Goal: Information Seeking & Learning: Check status

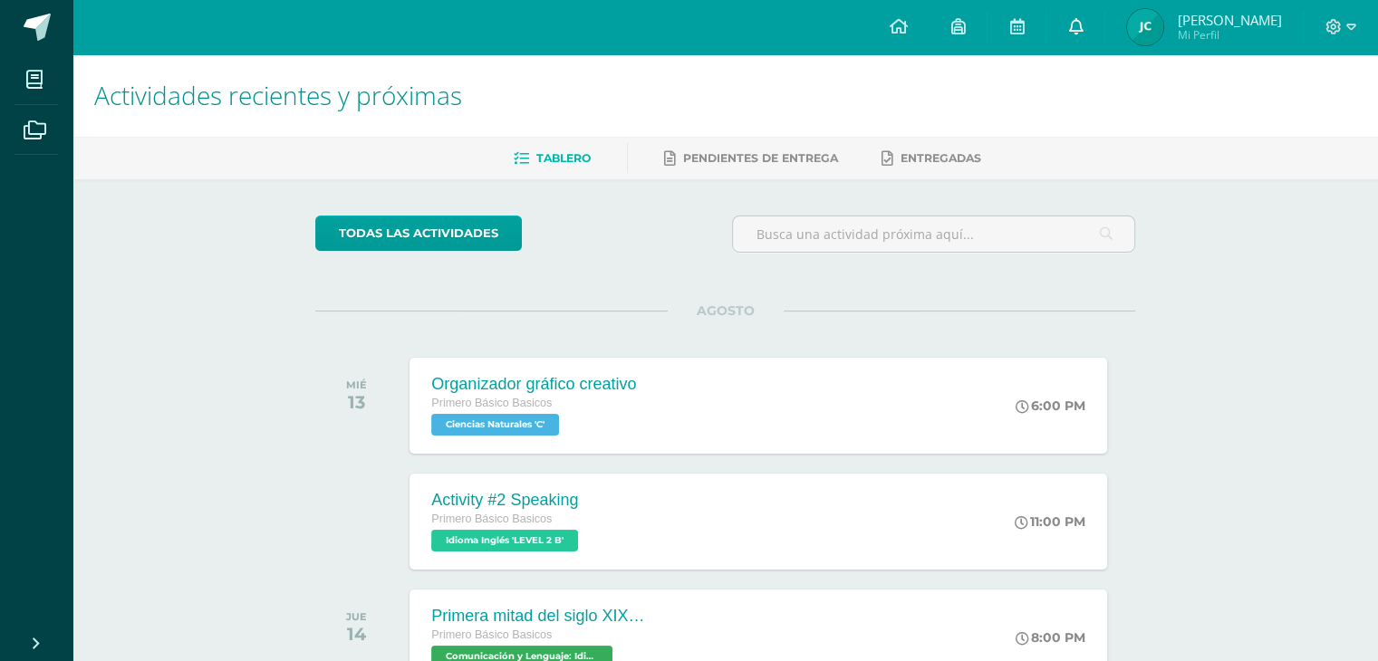
click at [1084, 40] on link at bounding box center [1076, 27] width 58 height 54
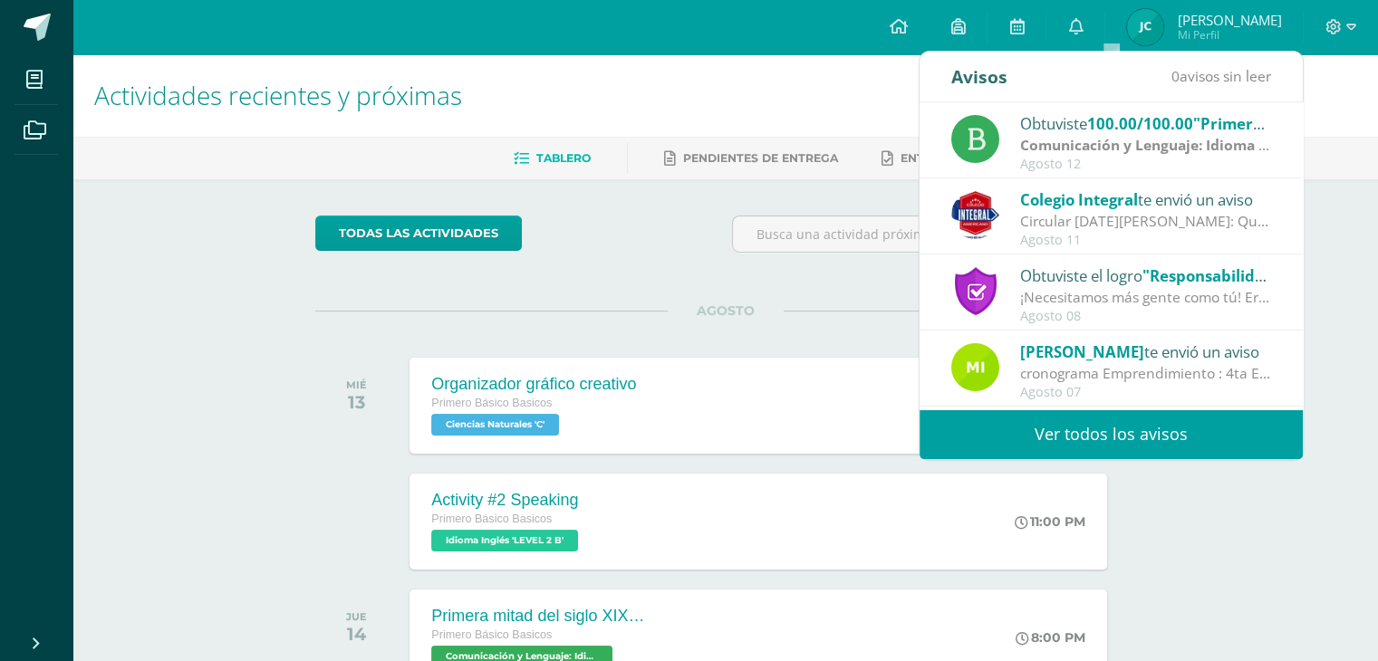
click at [1094, 428] on link "Ver todos los avisos" at bounding box center [1111, 435] width 383 height 50
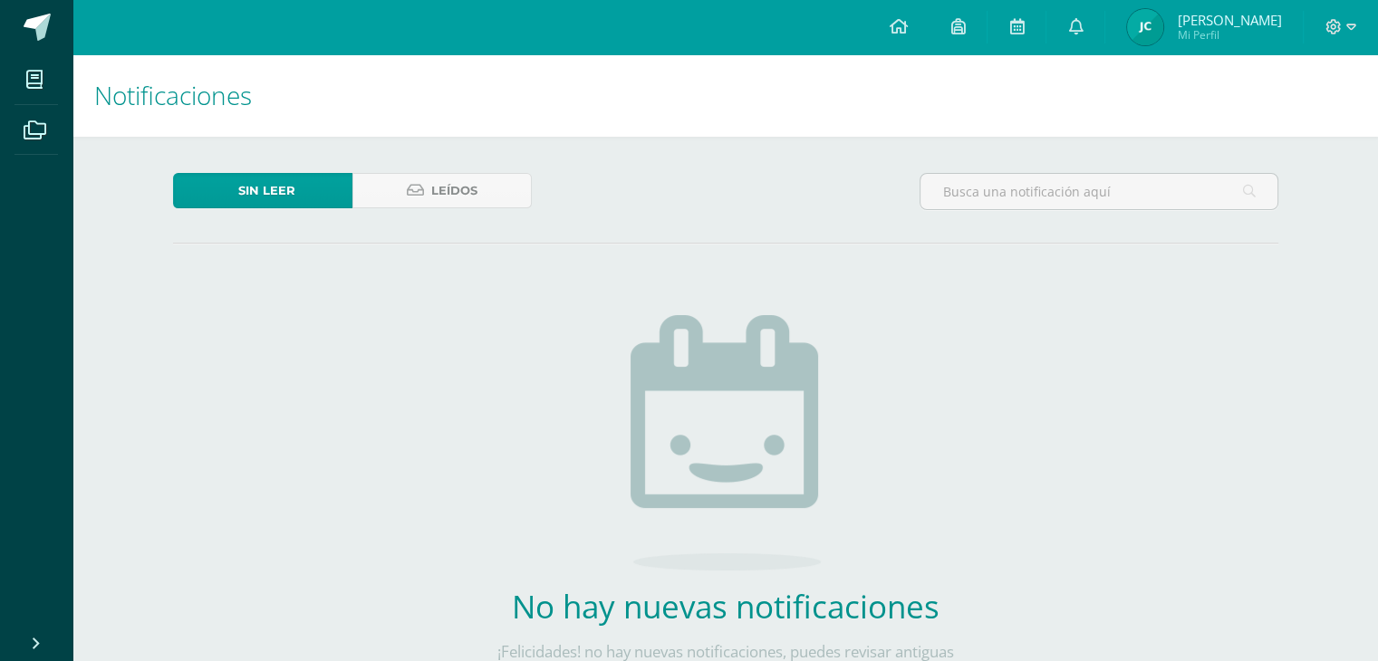
click at [468, 213] on div "Sin leer Leídos" at bounding box center [352, 199] width 373 height 53
click at [472, 211] on div "Sin leer Leídos" at bounding box center [352, 199] width 373 height 53
click at [476, 207] on link "Leídos" at bounding box center [441, 190] width 179 height 35
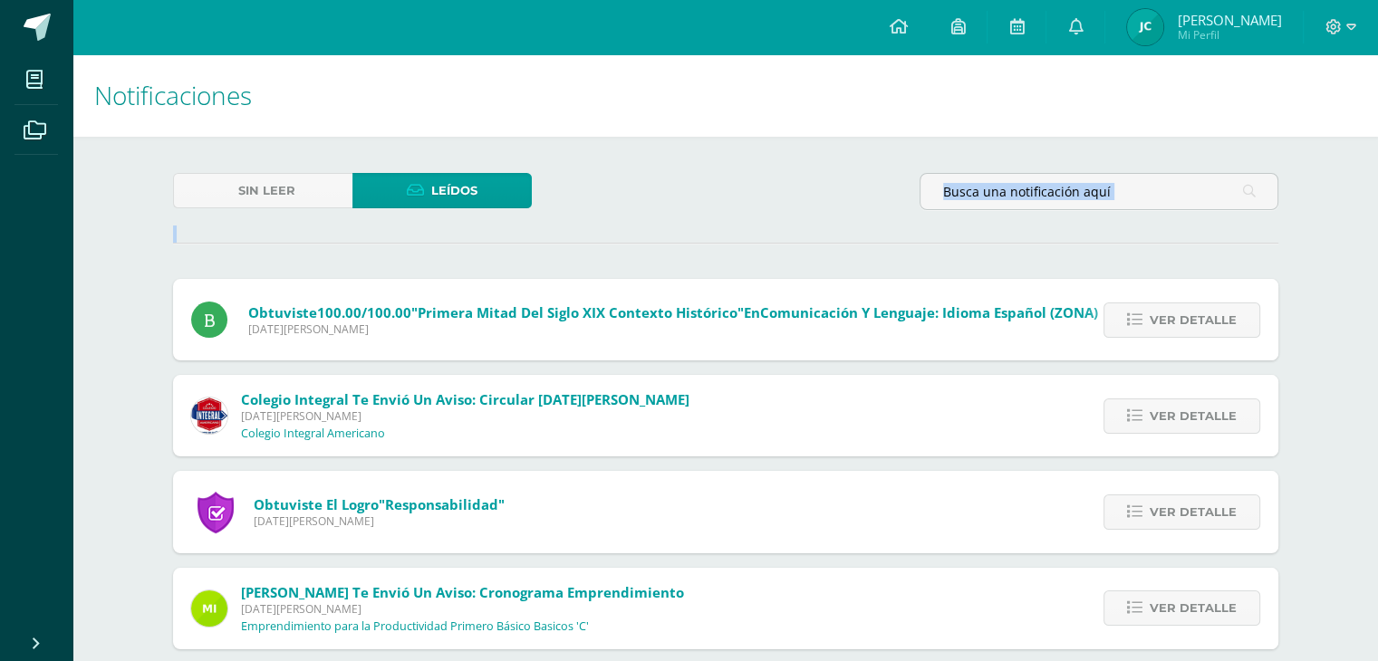
drag, startPoint x: 1341, startPoint y: 212, endPoint x: 1356, endPoint y: 247, distance: 38.2
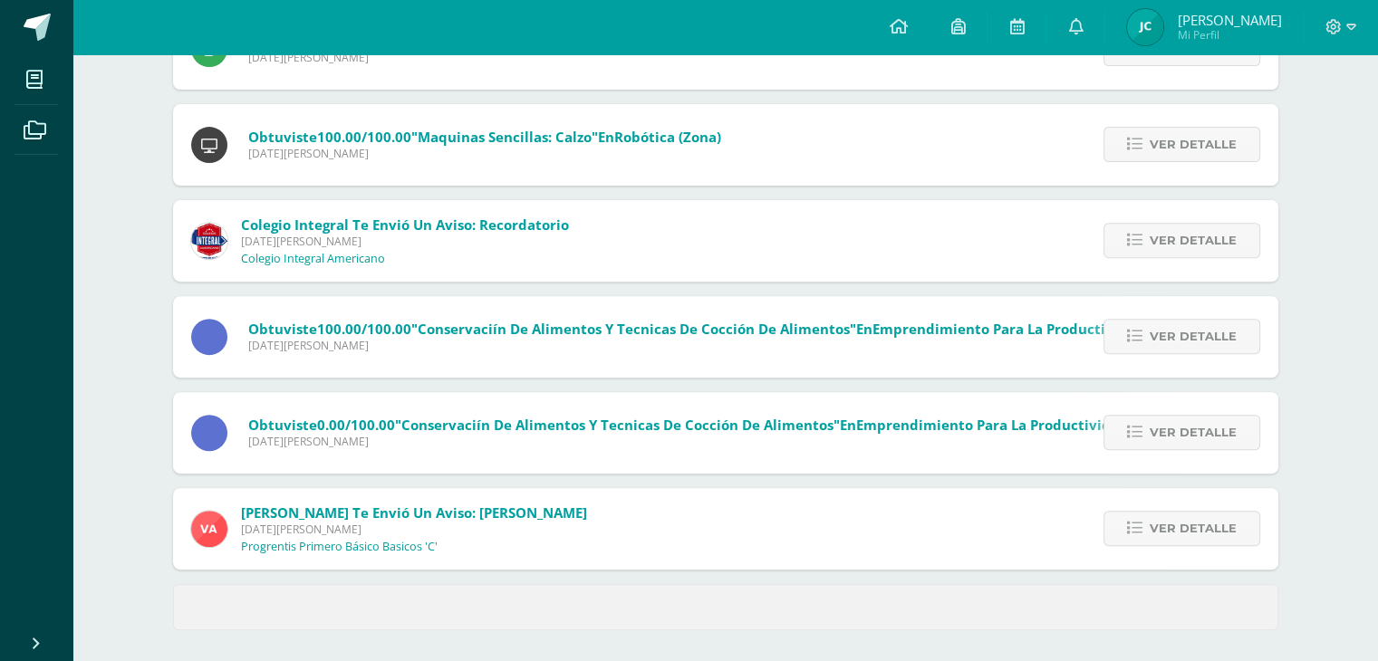
scroll to position [661, 0]
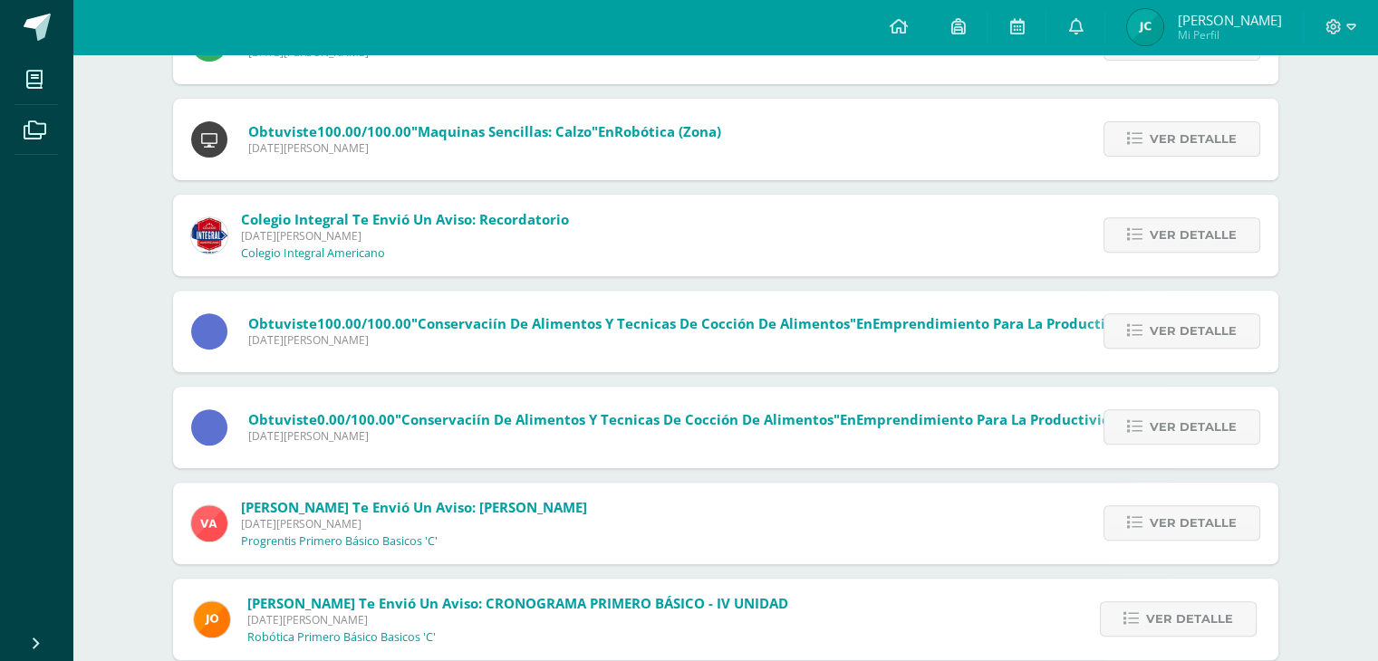
click at [1199, 478] on div "Obtuviste 100.00/100.00 "Primera mitad del siglo XIX Contexto histórico" en Com…" at bounding box center [725, 587] width 1105 height 1939
click at [1184, 493] on div "Ver detalle" at bounding box center [1177, 524] width 202 height 82
click at [1182, 496] on div "Ver detalle" at bounding box center [1177, 524] width 202 height 82
click at [1186, 519] on span "Ver detalle" at bounding box center [1193, 524] width 87 height 34
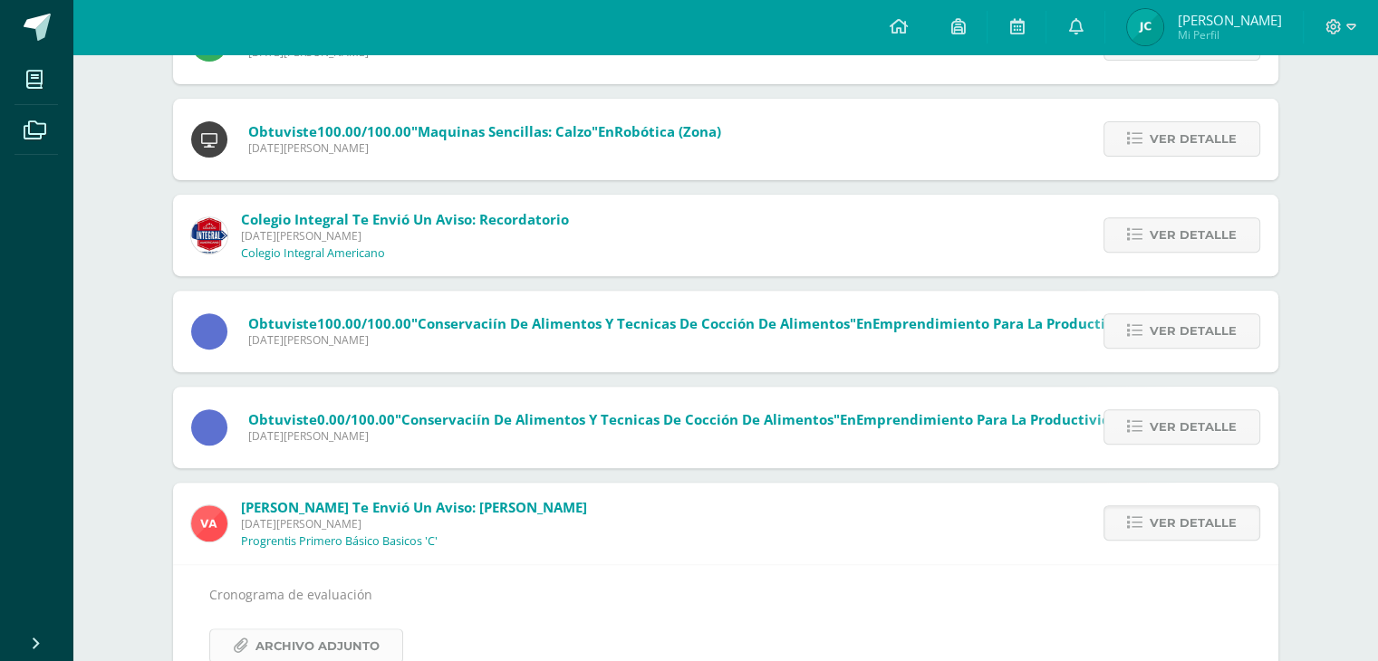
click at [323, 636] on span "Archivo Adjunto" at bounding box center [318, 647] width 124 height 34
